Goal: Task Accomplishment & Management: Manage account settings

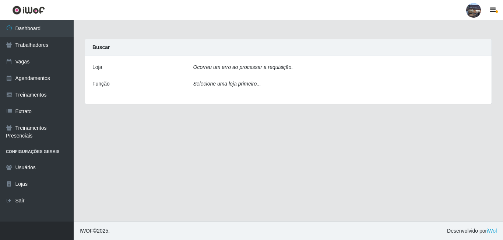
click at [230, 85] on icon "Selecione uma loja primeiro..." at bounding box center [227, 84] width 68 height 6
click at [223, 69] on icon "Ocorreu um erro ao processar a requisição." at bounding box center [243, 67] width 100 height 6
click at [477, 13] on div at bounding box center [473, 10] width 15 height 15
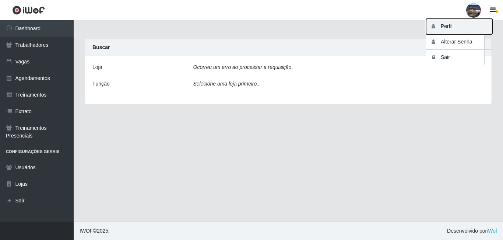
click at [449, 26] on button "Perfil" at bounding box center [459, 26] width 66 height 15
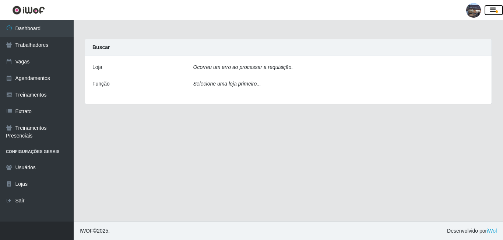
click at [496, 11] on span "button" at bounding box center [496, 11] width 2 height 3
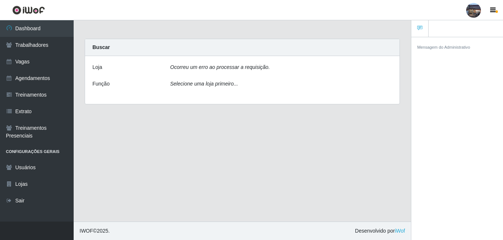
click at [423, 30] on link at bounding box center [419, 28] width 17 height 17
click at [423, 48] on small "Mensagem do Administrativo" at bounding box center [443, 47] width 53 height 4
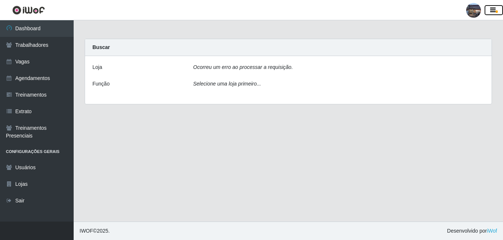
click at [492, 11] on icon "button" at bounding box center [493, 10] width 6 height 7
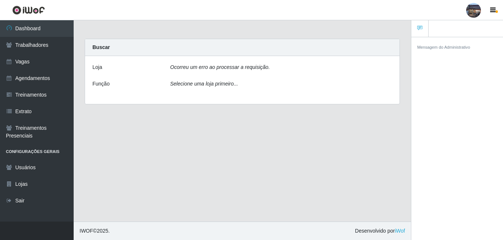
click at [476, 11] on div at bounding box center [473, 10] width 15 height 15
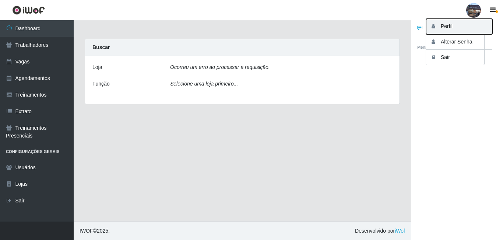
click at [453, 24] on button "Perfil" at bounding box center [459, 26] width 66 height 15
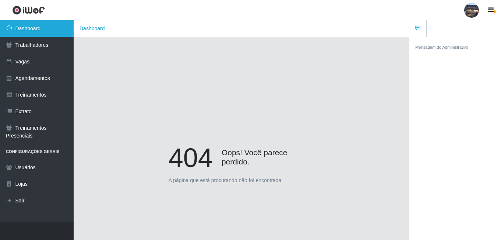
click at [37, 30] on link "Dashboard" at bounding box center [37, 28] width 74 height 17
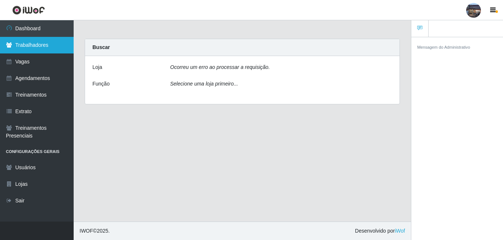
click at [39, 45] on link "Trabalhadores" at bounding box center [37, 45] width 74 height 17
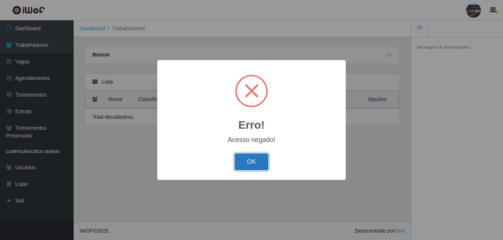
click at [263, 159] on button "OK" at bounding box center [251, 161] width 34 height 17
